Goal: Register for event/course

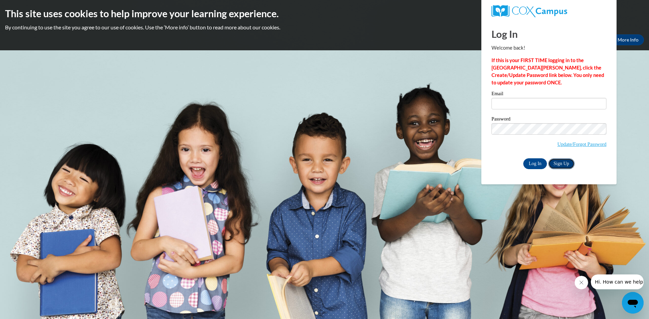
click at [567, 164] on link "Sign Up" at bounding box center [561, 163] width 26 height 11
click at [501, 103] on input "Email" at bounding box center [548, 103] width 115 height 11
type input "[EMAIL_ADDRESS][DOMAIN_NAME]"
click at [559, 146] on link "Update/Forgot Password" at bounding box center [581, 144] width 49 height 5
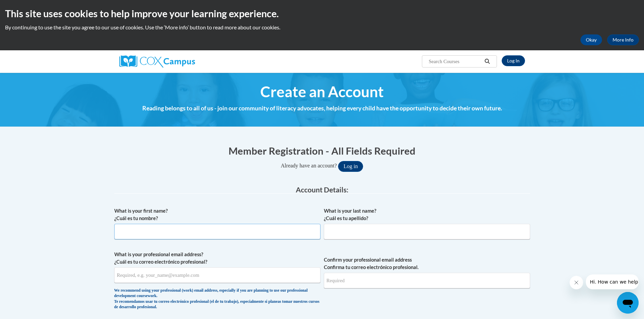
click at [144, 229] on input "What is your first name? ¿Cuál es tu nombre?" at bounding box center [217, 232] width 206 height 16
type input "[PERSON_NAME]"
click at [355, 231] on input "What is your last name? ¿Cuál es tu apellido?" at bounding box center [427, 232] width 206 height 16
type input "Kittilson"
click at [215, 276] on input "What is your professional email address? ¿Cuál es tu correo electrónico profesi…" at bounding box center [217, 276] width 206 height 16
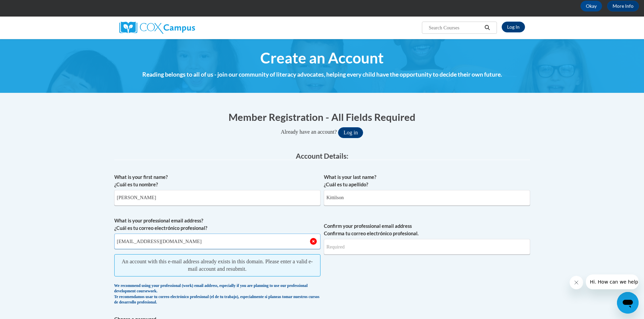
scroll to position [68, 0]
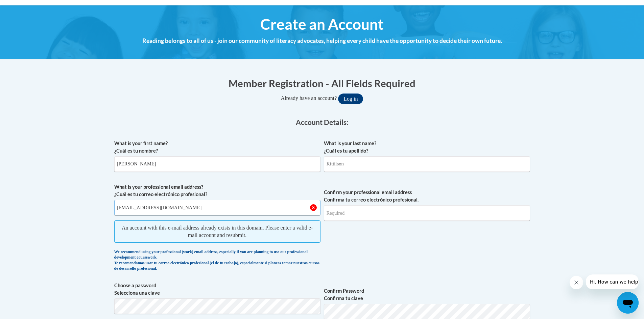
type input "[EMAIL_ADDRESS][DOMAIN_NAME]"
click at [364, 212] on input "Confirm your professional email address Confirma tu correo electrónico profesio…" at bounding box center [427, 213] width 206 height 16
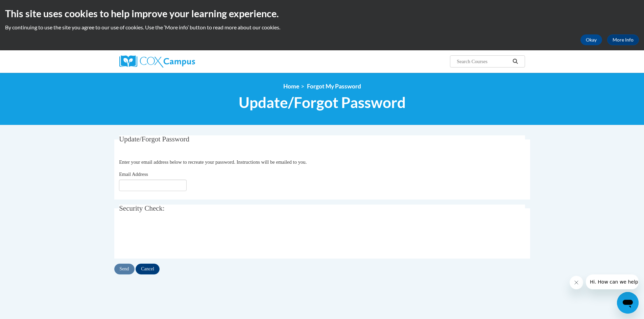
click at [158, 192] on fieldset "Update/Forgot Password Please enter your email address Enter your email address…" at bounding box center [322, 167] width 416 height 64
click at [159, 188] on input "Email Address" at bounding box center [153, 185] width 68 height 11
type input "[EMAIL_ADDRESS][DOMAIN_NAME]"
click at [146, 267] on input "Cancel" at bounding box center [147, 269] width 24 height 11
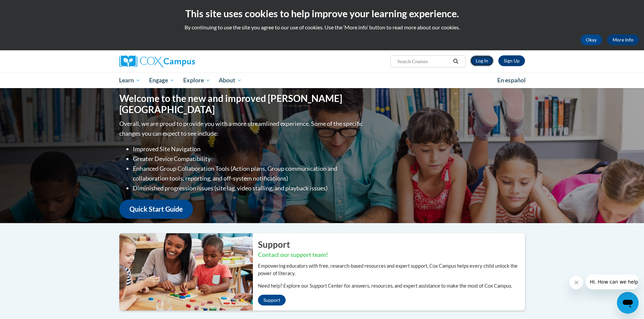
click at [488, 63] on link "Log In" at bounding box center [481, 60] width 23 height 11
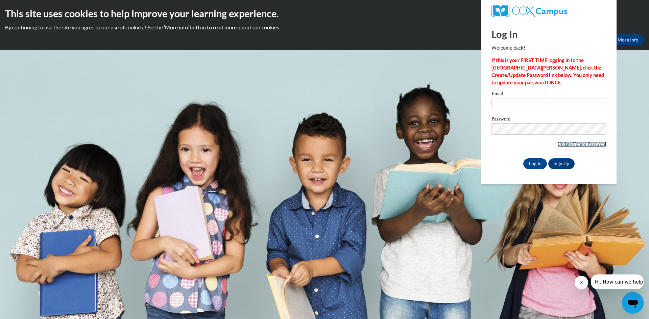
click at [558, 142] on link "Update/Forgot Password" at bounding box center [581, 144] width 49 height 5
click at [561, 104] on input "Email" at bounding box center [548, 103] width 115 height 11
type input "[EMAIL_ADDRESS][DOMAIN_NAME]"
click at [566, 145] on link "Update/Forgot Password" at bounding box center [581, 144] width 49 height 5
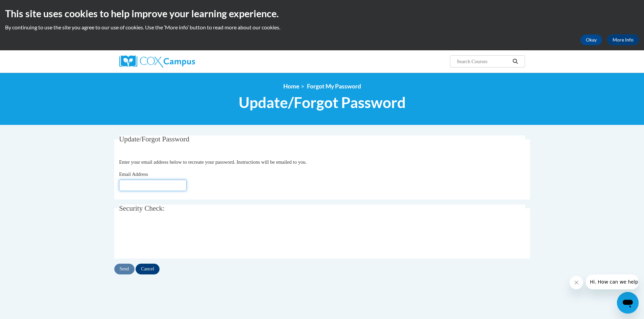
click at [149, 184] on input "Email Address" at bounding box center [153, 185] width 68 height 11
type input "[EMAIL_ADDRESS][DOMAIN_NAME]"
click at [123, 267] on input "Send" at bounding box center [124, 269] width 20 height 11
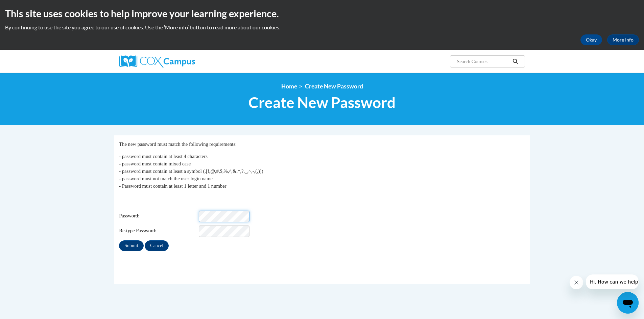
click at [260, 211] on div "Password:" at bounding box center [322, 216] width 406 height 11
click at [130, 242] on input "Submit" at bounding box center [131, 246] width 24 height 11
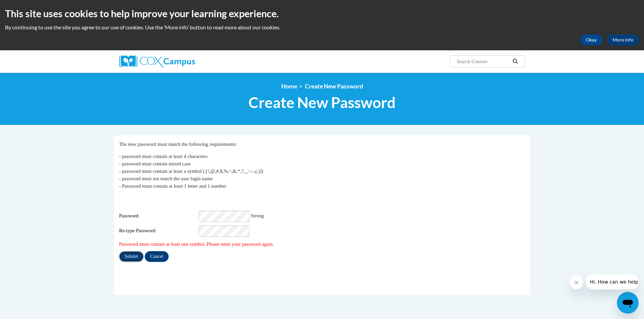
click at [137, 253] on input "Submit" at bounding box center [131, 256] width 24 height 11
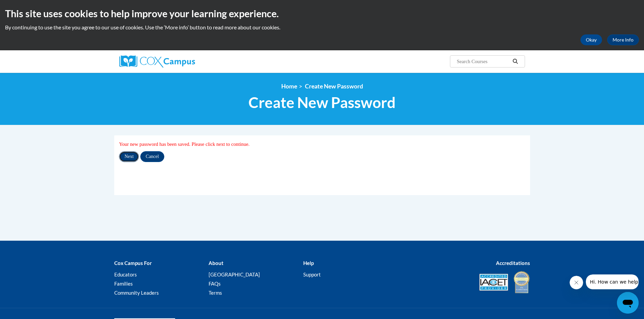
click at [129, 159] on input "Next" at bounding box center [129, 156] width 20 height 11
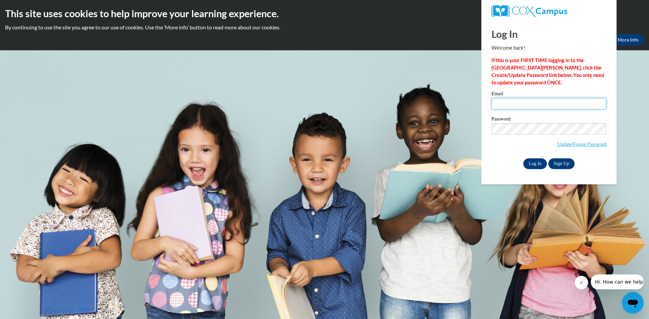
type input "[EMAIL_ADDRESS][DOMAIN_NAME]"
click at [530, 164] on input "Log In" at bounding box center [535, 163] width 24 height 11
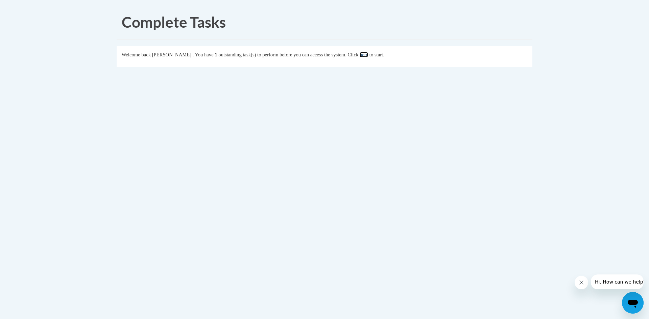
click at [368, 56] on link "here" at bounding box center [364, 54] width 8 height 5
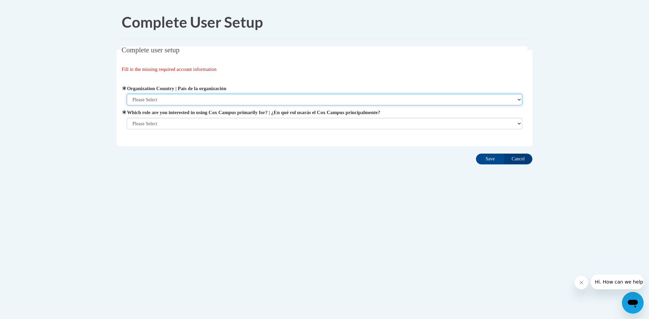
click at [397, 102] on select "Please Select United States | Estados Unidos Outside of the United States | Fue…" at bounding box center [325, 99] width 396 height 11
select select "ad49bcad-a171-4b2e-b99c-48b446064914"
click at [127, 94] on select "Please Select United States | Estados Unidos Outside of the United States | Fue…" at bounding box center [325, 99] width 396 height 11
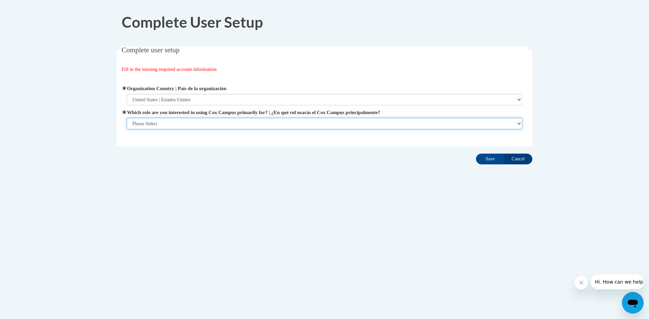
click at [387, 123] on select "Please Select College/University | Colegio/Universidad Community/Nonprofit Part…" at bounding box center [325, 123] width 396 height 11
select select "fbf2d438-af2f-41f8-98f1-81c410e29de3"
click at [127, 129] on select "Please Select College/University | Colegio/Universidad Community/Nonprofit Part…" at bounding box center [325, 123] width 396 height 11
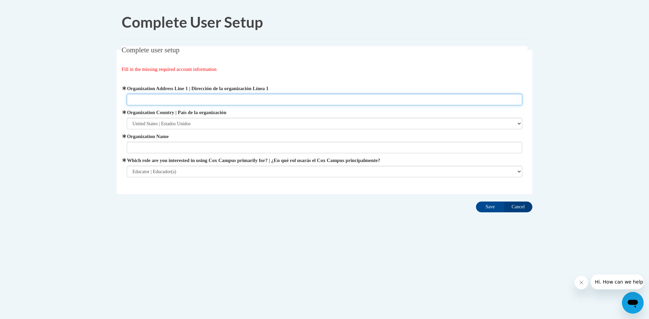
click at [348, 97] on input "Organization Address Line 1 | Dirección de la organización Línea 1" at bounding box center [325, 99] width 396 height 11
type input "505 Campbell Street Prescott, WI 54022"
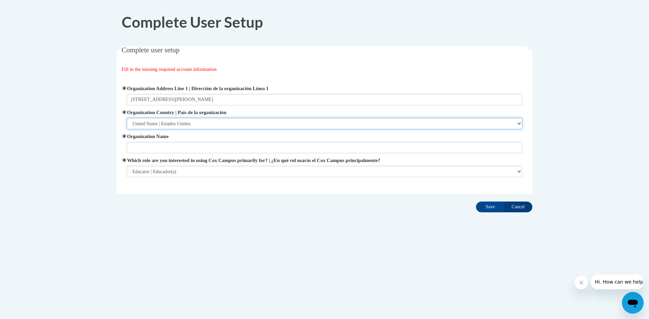
click at [310, 126] on select "Please Select United States | Estados Unidos Outside of the United States | Fue…" at bounding box center [325, 123] width 396 height 11
click at [127, 118] on select "Please Select United States | Estados Unidos Outside of the United States | Fue…" at bounding box center [325, 123] width 396 height 11
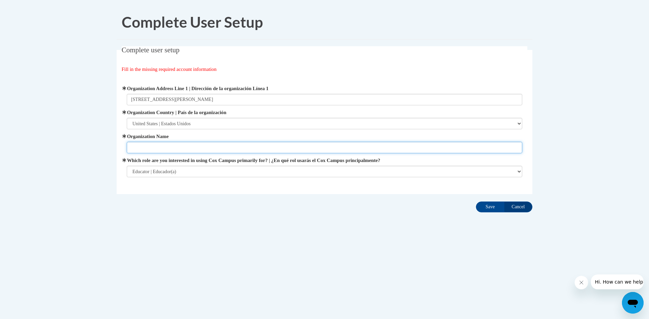
click at [295, 145] on input "Organization Name" at bounding box center [325, 147] width 396 height 11
type input "Prescott School District"
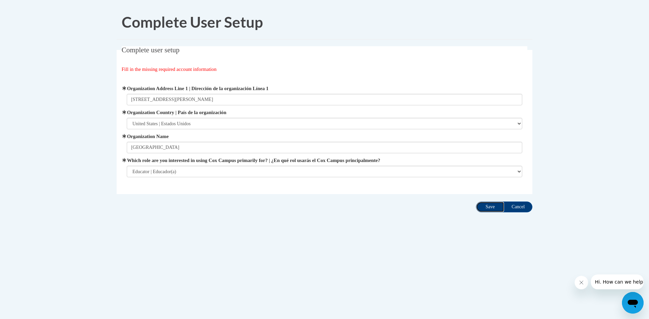
click at [496, 209] on input "Save" at bounding box center [490, 207] width 28 height 11
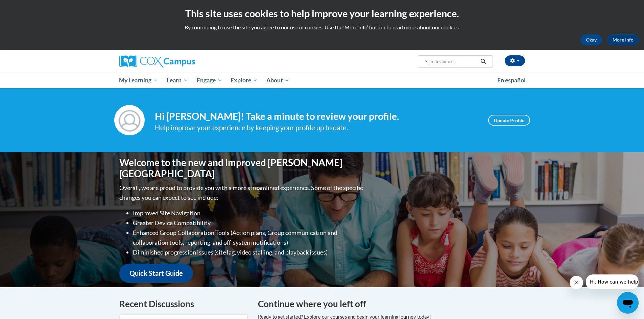
click at [506, 127] on div "Your profile Hi [PERSON_NAME]! Take a minute to review your profile. Help impro…" at bounding box center [322, 120] width 426 height 30
click at [506, 122] on link "Update Profile" at bounding box center [509, 120] width 42 height 11
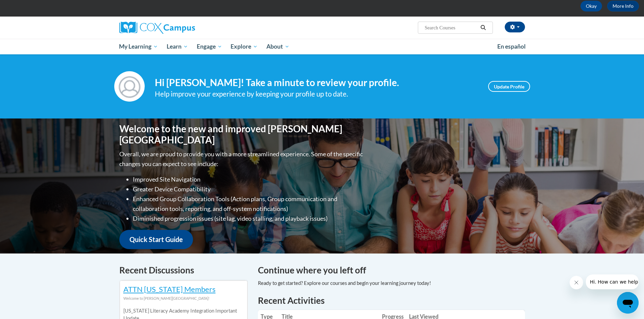
scroll to position [135, 0]
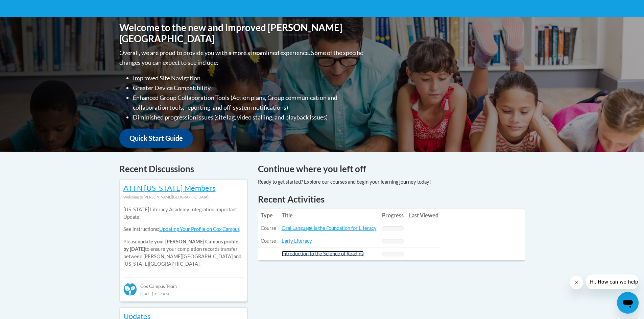
click at [309, 255] on link "Introduction to the Science of Reading" at bounding box center [322, 254] width 82 height 6
click at [299, 241] on link "Early Literacy" at bounding box center [296, 241] width 30 height 6
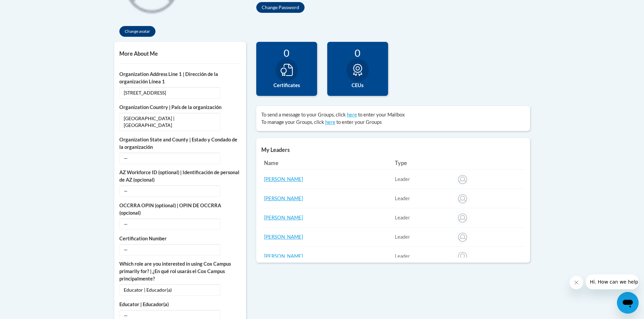
scroll to position [34, 0]
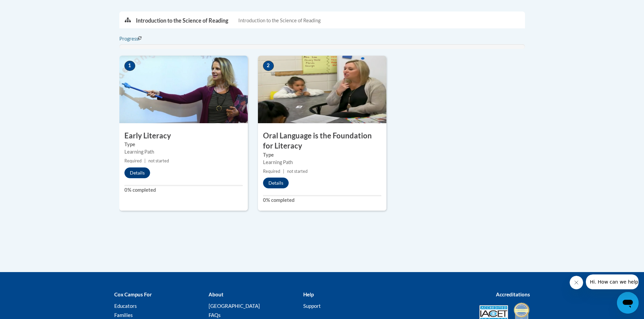
scroll to position [135, 0]
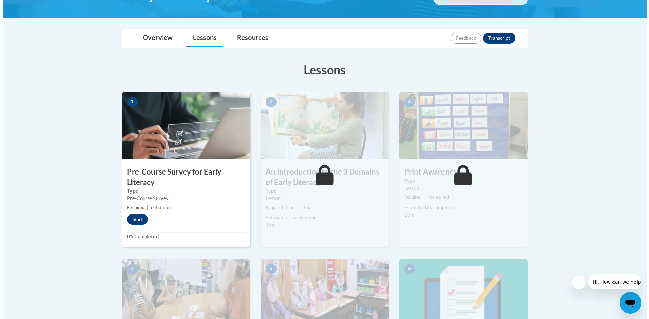
scroll to position [101, 0]
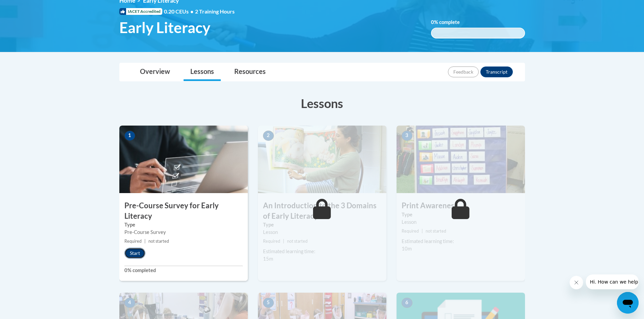
click at [132, 253] on button "Start" at bounding box center [134, 253] width 21 height 11
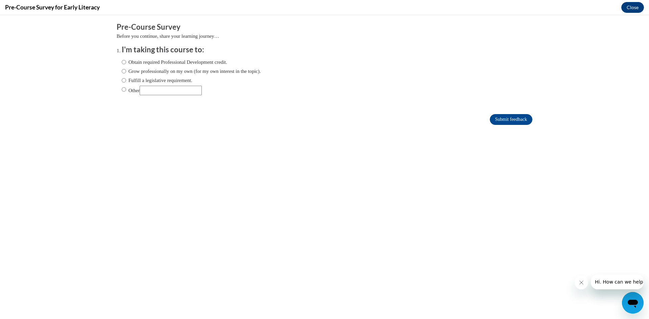
scroll to position [0, 0]
click at [122, 80] on input "Fulfill a legislative requirement." at bounding box center [124, 80] width 4 height 7
radio input "true"
click at [493, 122] on input "Submit feedback" at bounding box center [511, 119] width 43 height 11
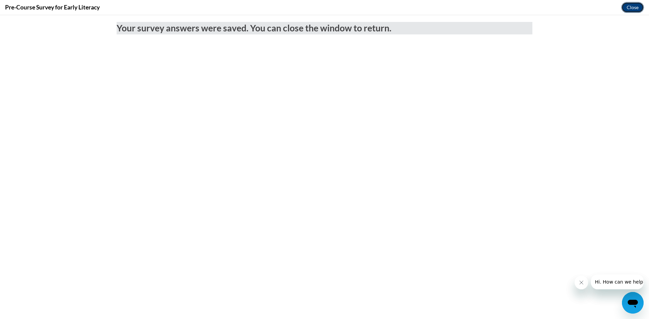
click at [634, 8] on button "Close" at bounding box center [632, 7] width 23 height 11
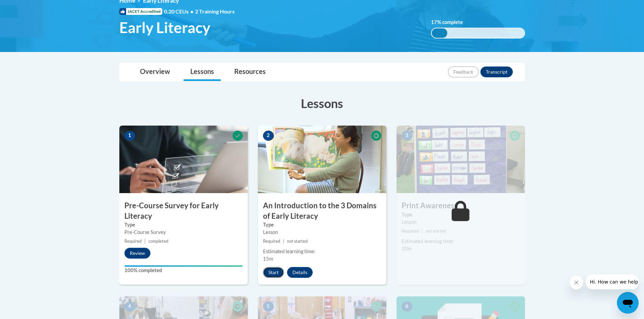
click at [268, 272] on button "Start" at bounding box center [273, 272] width 21 height 11
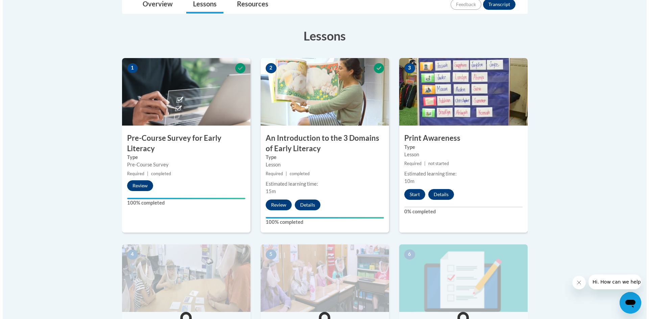
scroll to position [135, 0]
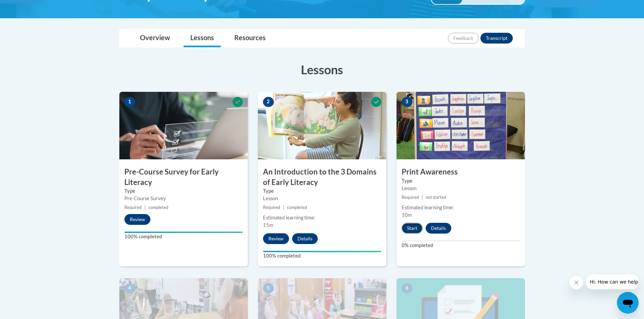
click at [415, 229] on button "Start" at bounding box center [411, 228] width 21 height 11
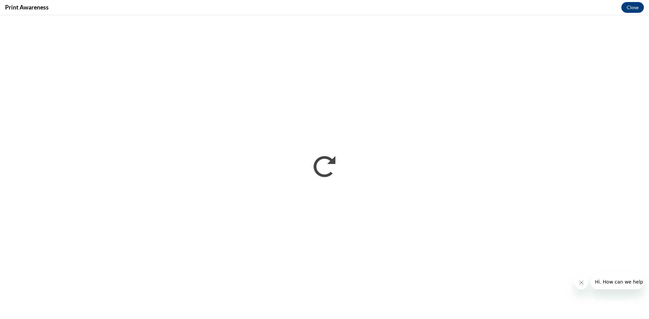
scroll to position [0, 0]
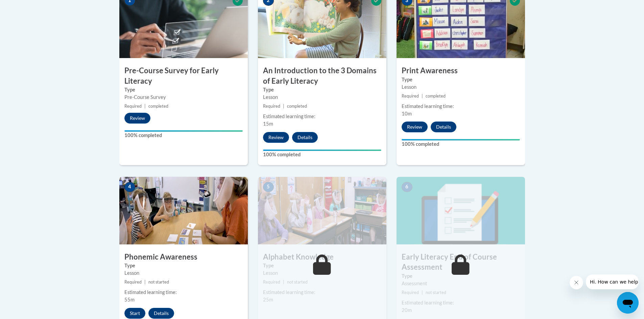
scroll to position [270, 0]
